Goal: Information Seeking & Learning: Check status

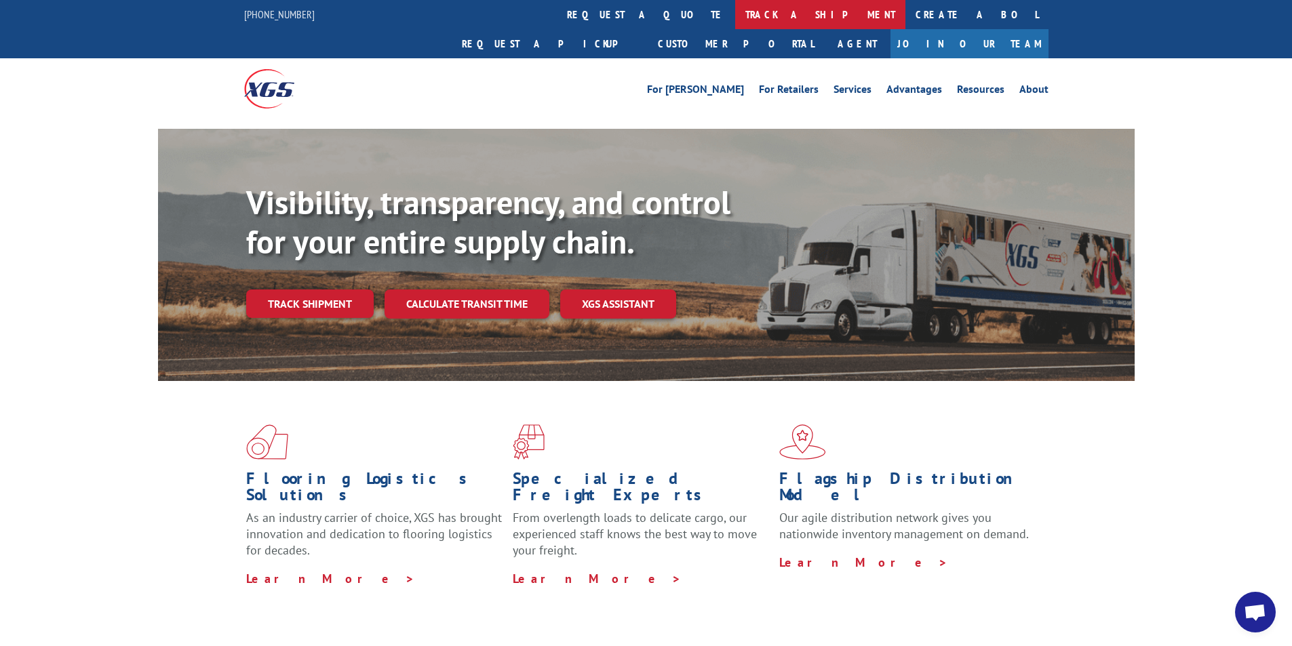
click at [735, 5] on link "track a shipment" at bounding box center [820, 14] width 170 height 29
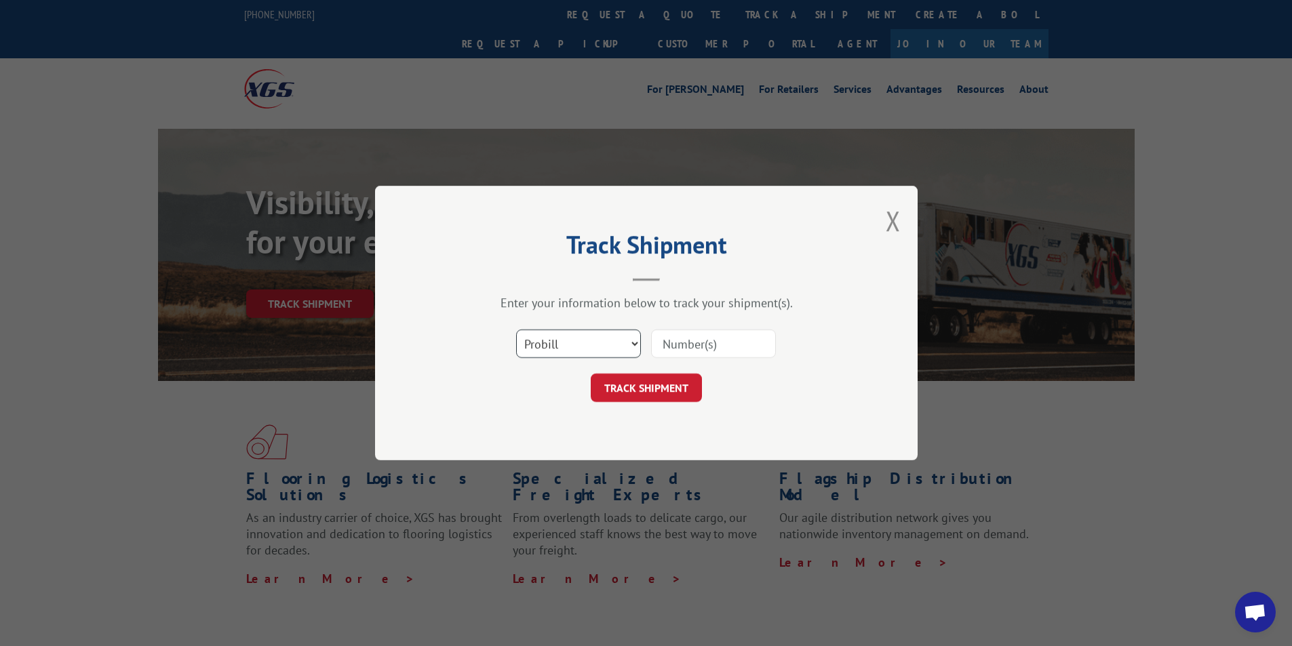
click at [572, 349] on select "Select category... Probill BOL PO" at bounding box center [578, 344] width 125 height 28
select select "bol"
click at [516, 330] on select "Select category... Probill BOL PO" at bounding box center [578, 344] width 125 height 28
click at [742, 333] on input at bounding box center [713, 344] width 125 height 28
type input "15175169"
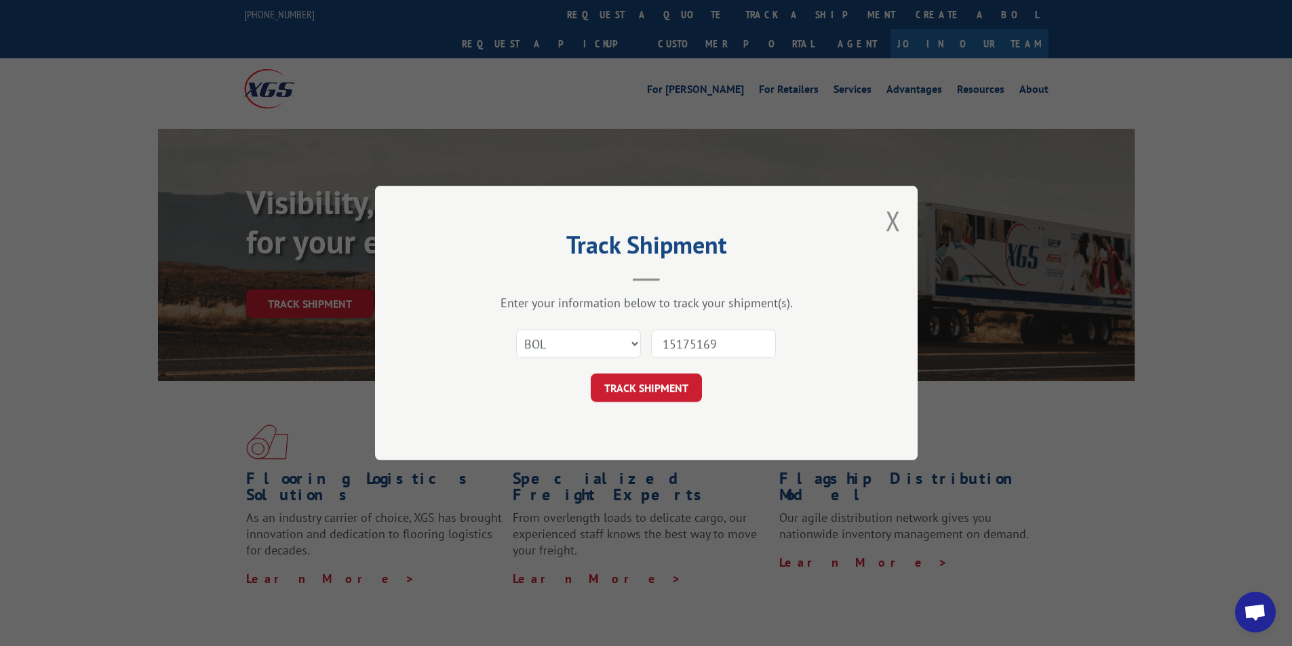
click button "TRACK SHIPMENT" at bounding box center [646, 388] width 111 height 28
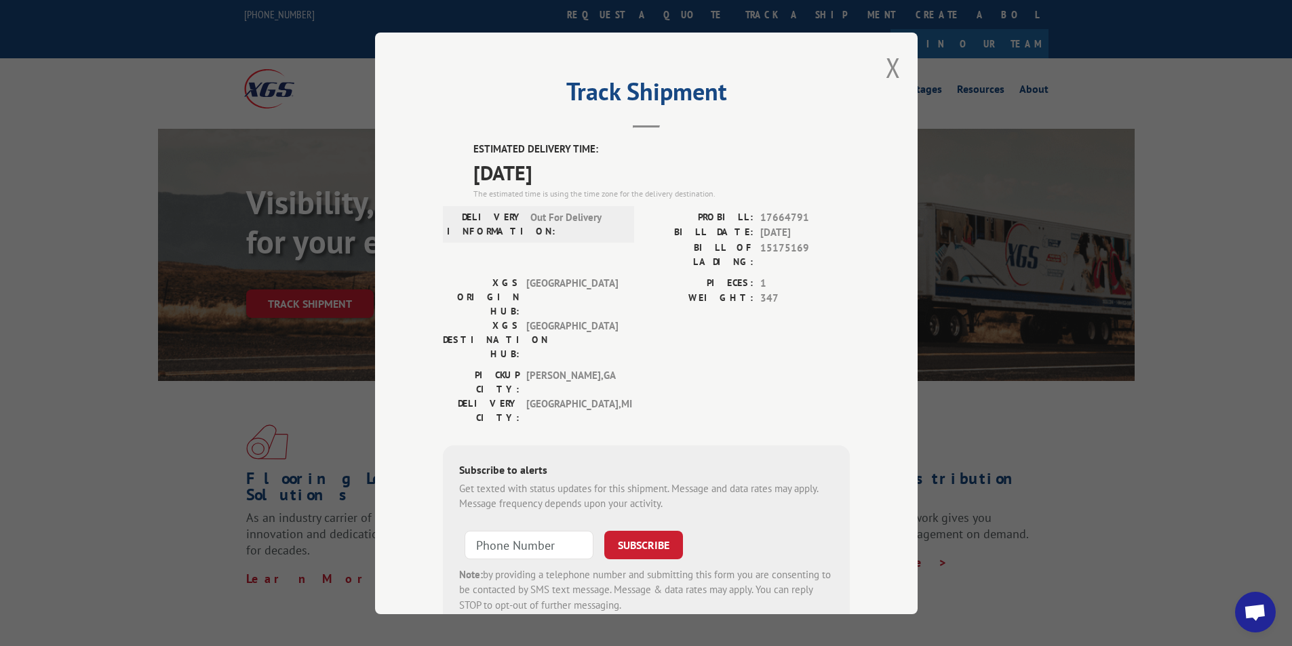
drag, startPoint x: 896, startPoint y: 66, endPoint x: 876, endPoint y: 67, distance: 20.4
click at [892, 66] on div "Track Shipment ESTIMATED DELIVERY TIME: [DATE] The estimated time is using the …" at bounding box center [646, 324] width 543 height 582
drag, startPoint x: 889, startPoint y: 62, endPoint x: 877, endPoint y: 55, distance: 13.7
click at [888, 62] on button "Close modal" at bounding box center [893, 68] width 15 height 36
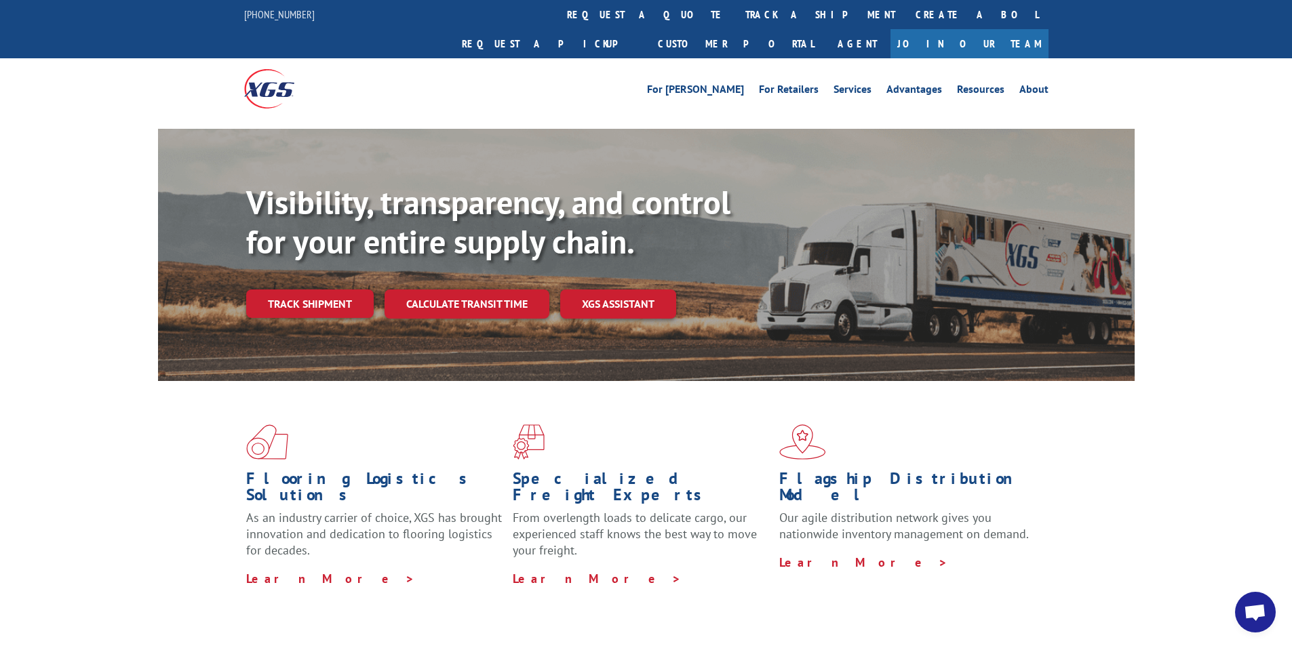
click at [735, 12] on link "track a shipment" at bounding box center [820, 14] width 170 height 29
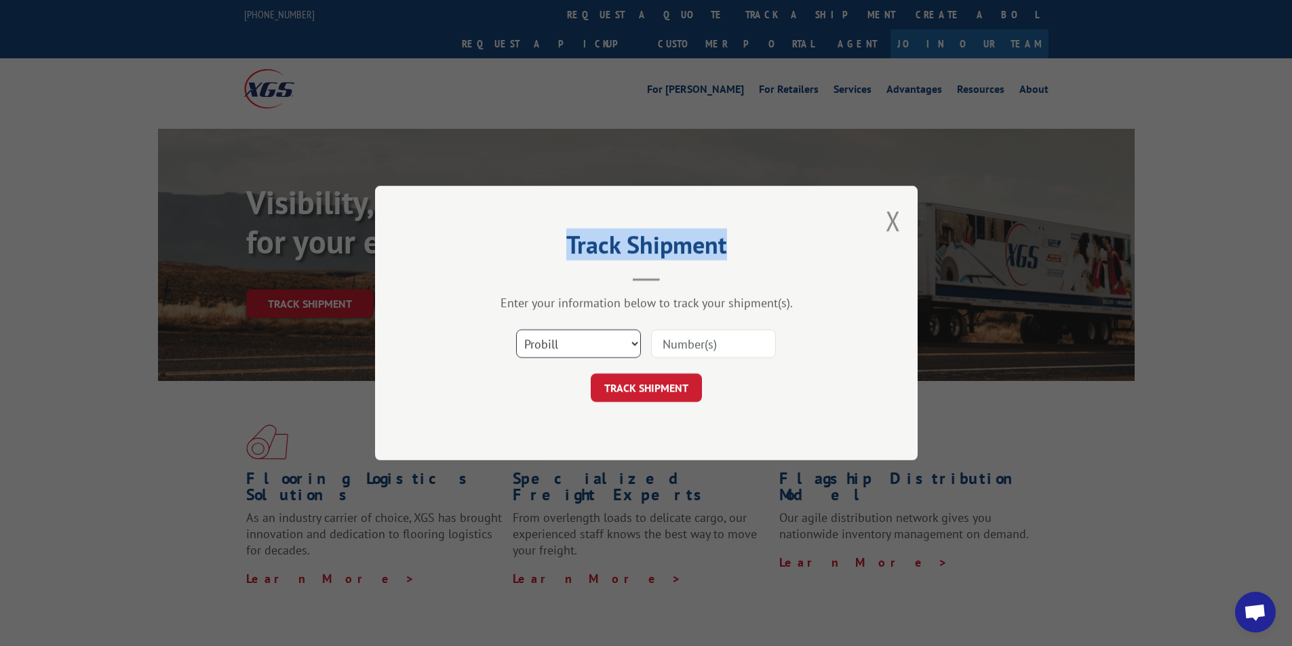
click at [580, 353] on select "Select category... Probill BOL PO" at bounding box center [578, 344] width 125 height 28
select select "bol"
click at [516, 330] on select "Select category... Probill BOL PO" at bounding box center [578, 344] width 125 height 28
click at [676, 344] on input at bounding box center [713, 344] width 125 height 28
type input "646315"
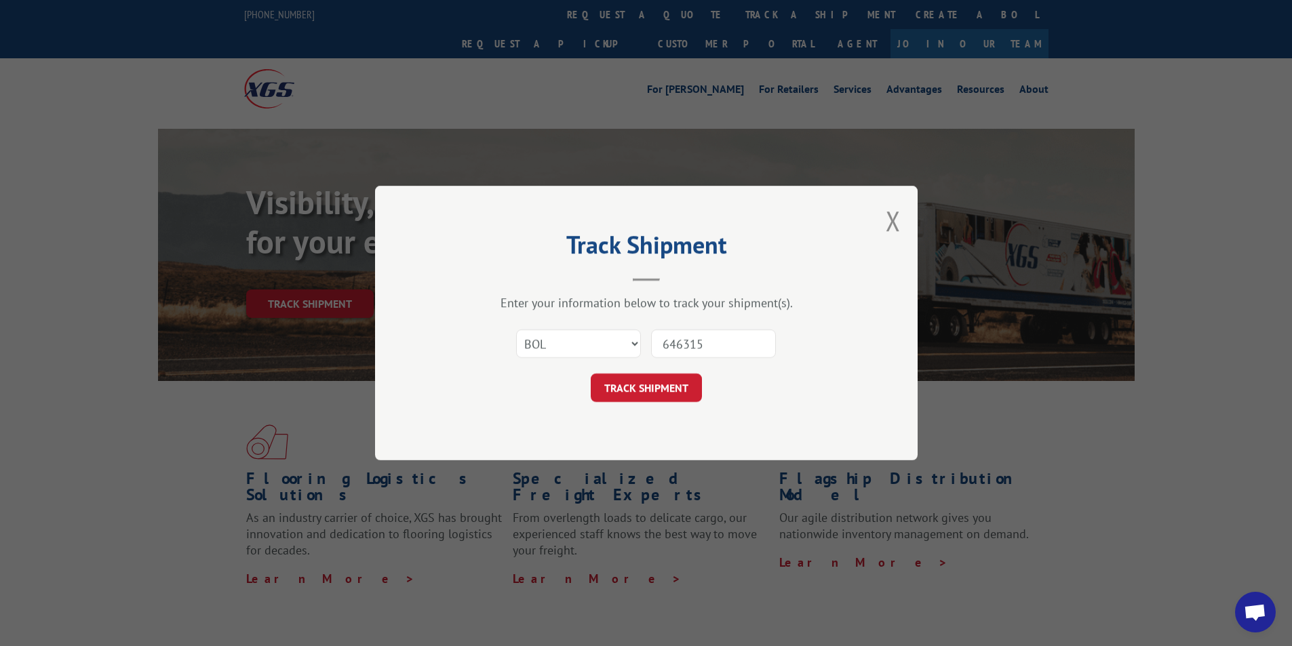
click button "TRACK SHIPMENT" at bounding box center [646, 388] width 111 height 28
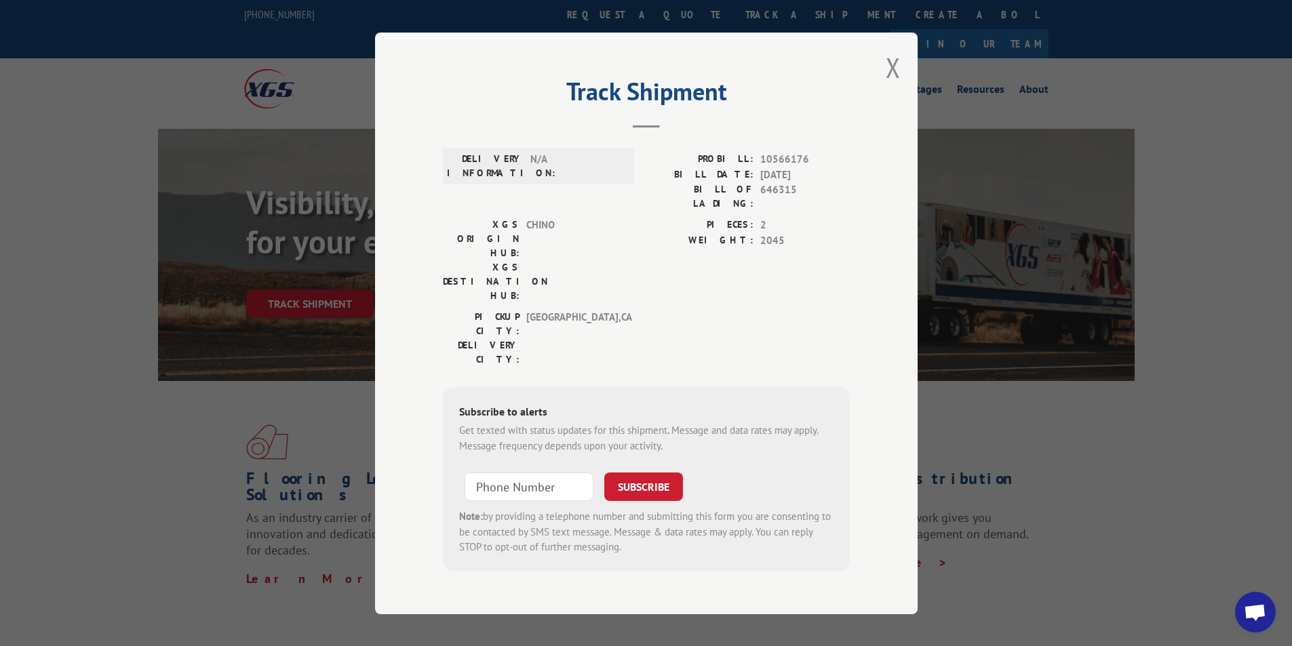
click at [893, 75] on button "Close modal" at bounding box center [893, 68] width 15 height 36
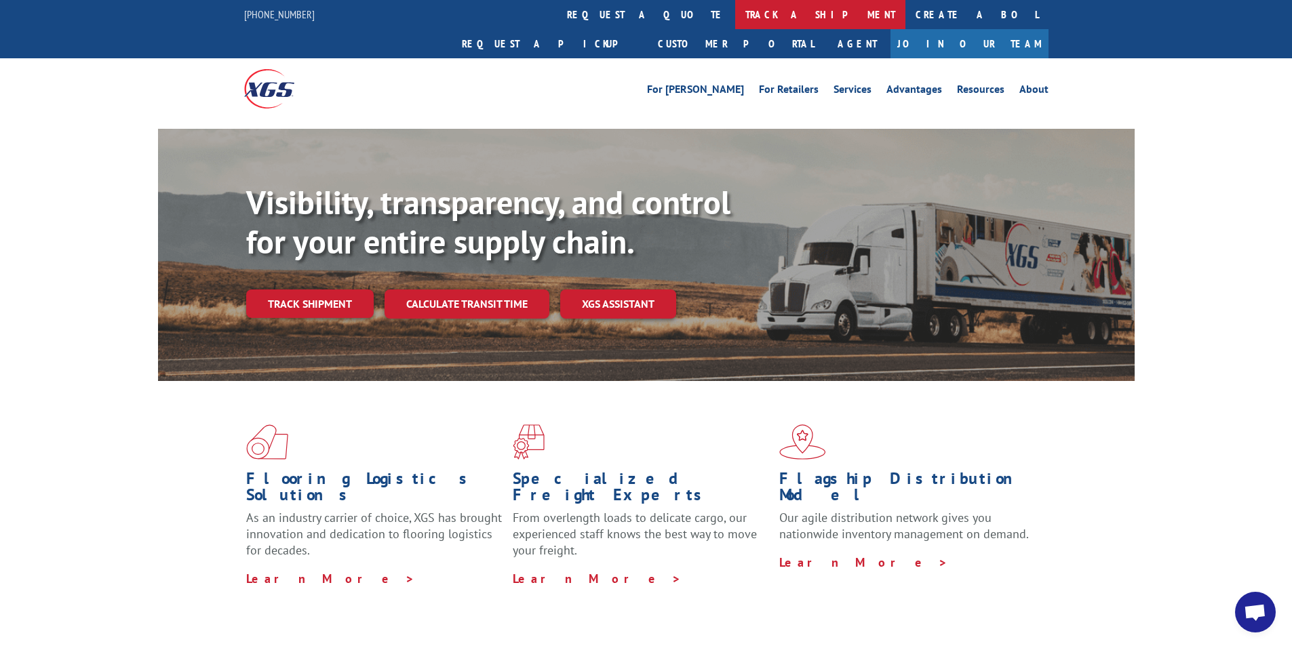
click at [735, 19] on link "track a shipment" at bounding box center [820, 14] width 170 height 29
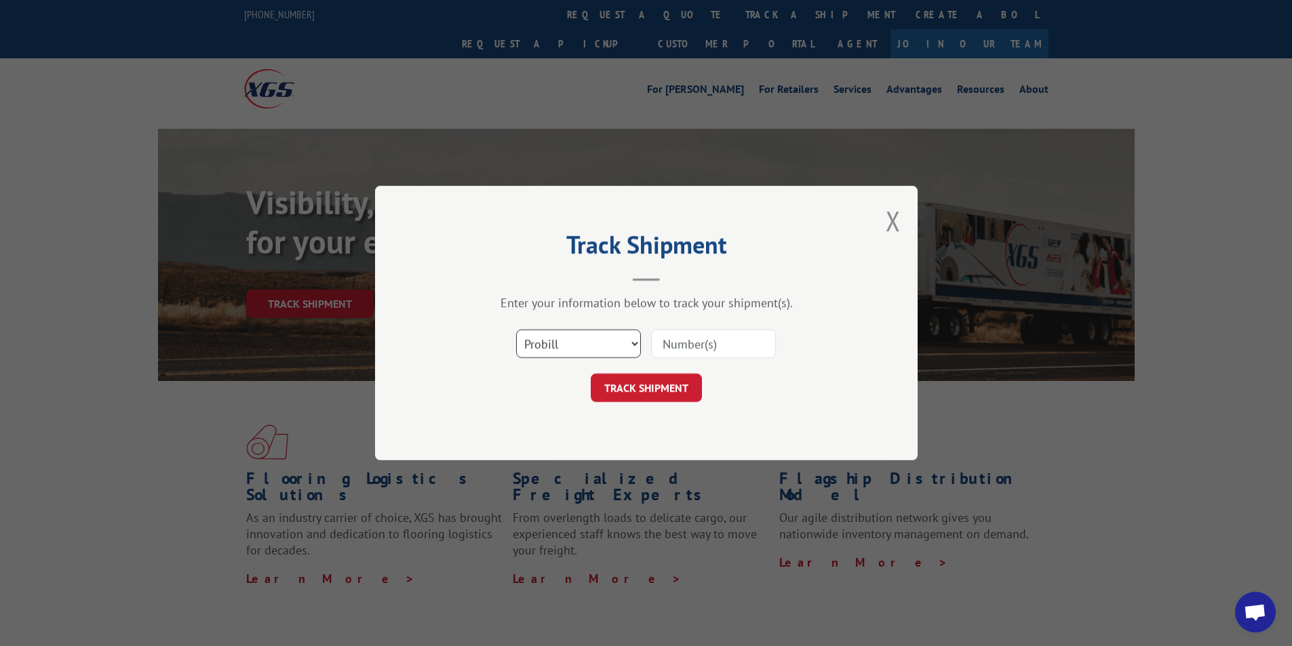
click at [568, 346] on select "Select category... Probill BOL PO" at bounding box center [578, 344] width 125 height 28
select select "bol"
click at [516, 330] on select "Select category... Probill BOL PO" at bounding box center [578, 344] width 125 height 28
click at [674, 348] on input at bounding box center [713, 344] width 125 height 28
type input "646532"
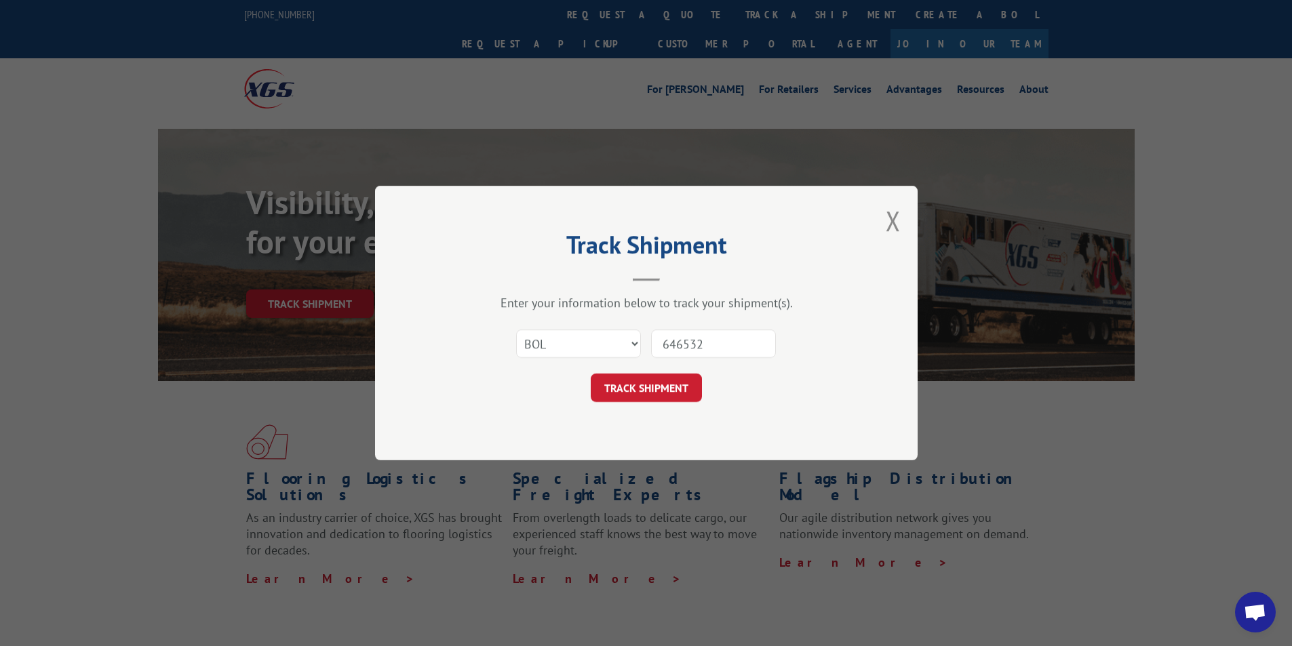
click button "TRACK SHIPMENT" at bounding box center [646, 388] width 111 height 28
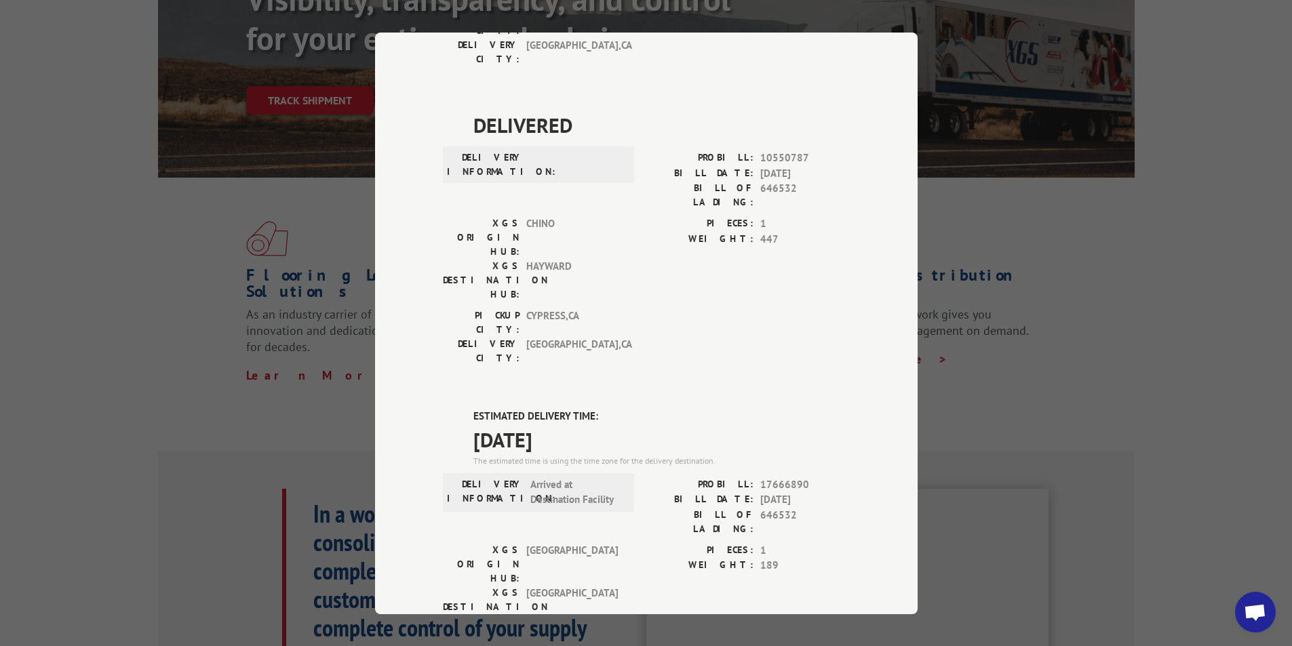
scroll to position [339, 0]
